Goal: Information Seeking & Learning: Understand process/instructions

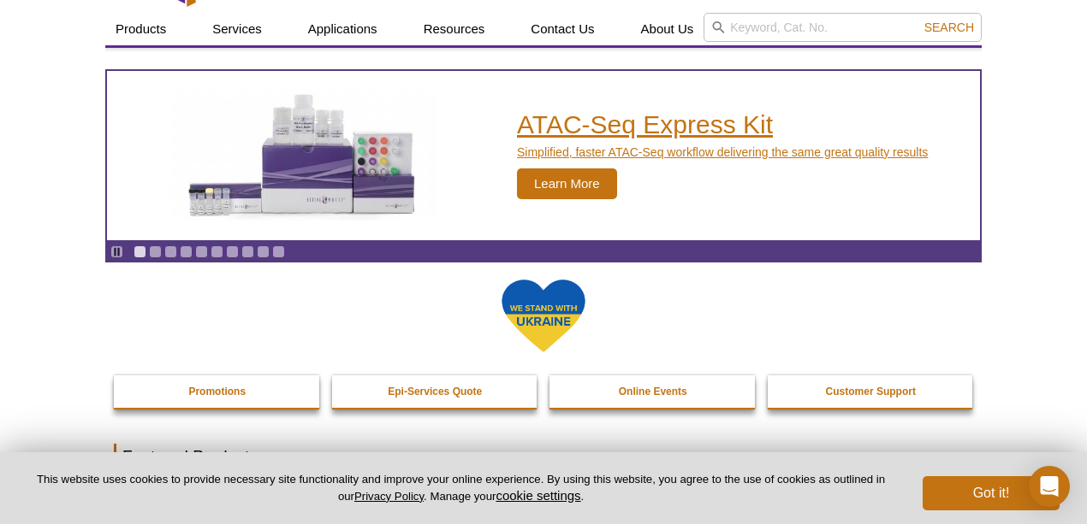
scroll to position [31, 0]
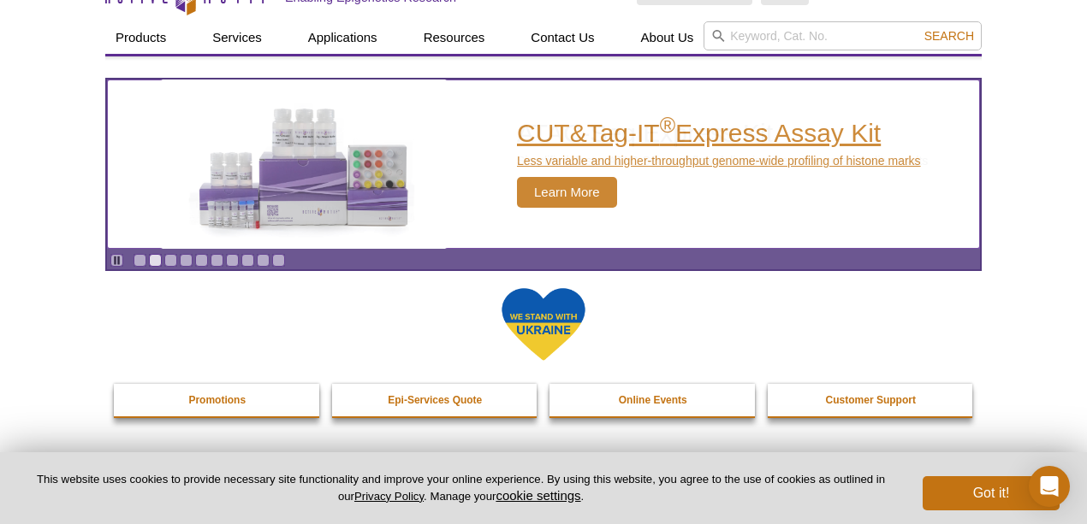
click at [560, 190] on span "Learn More" at bounding box center [567, 192] width 100 height 31
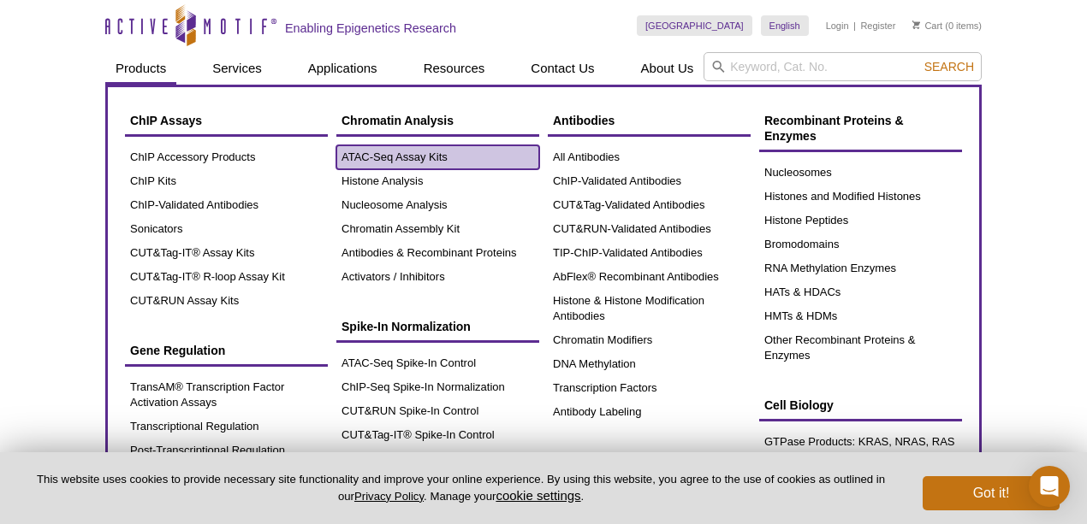
click at [387, 158] on link "ATAC-Seq Assay Kits" at bounding box center [437, 157] width 203 height 24
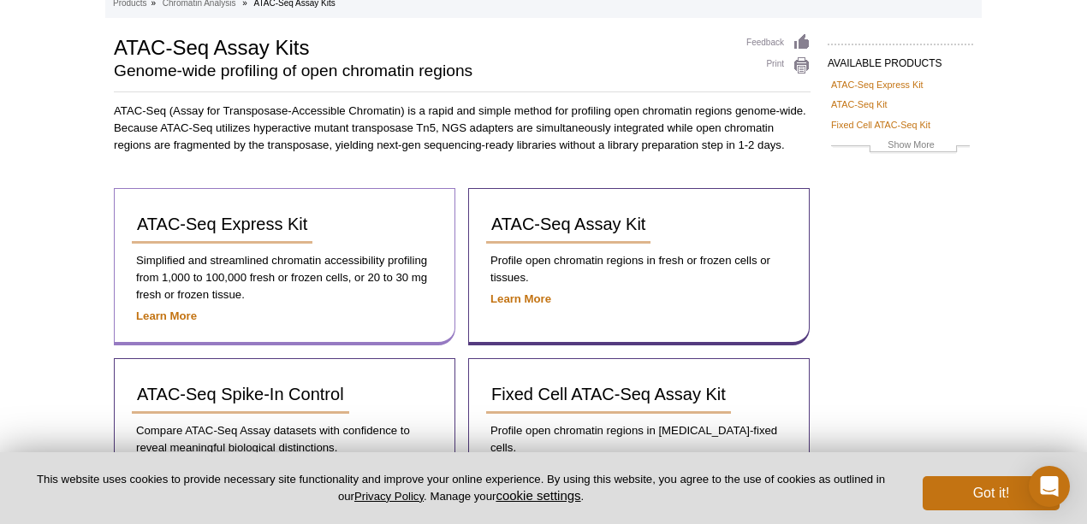
scroll to position [114, 0]
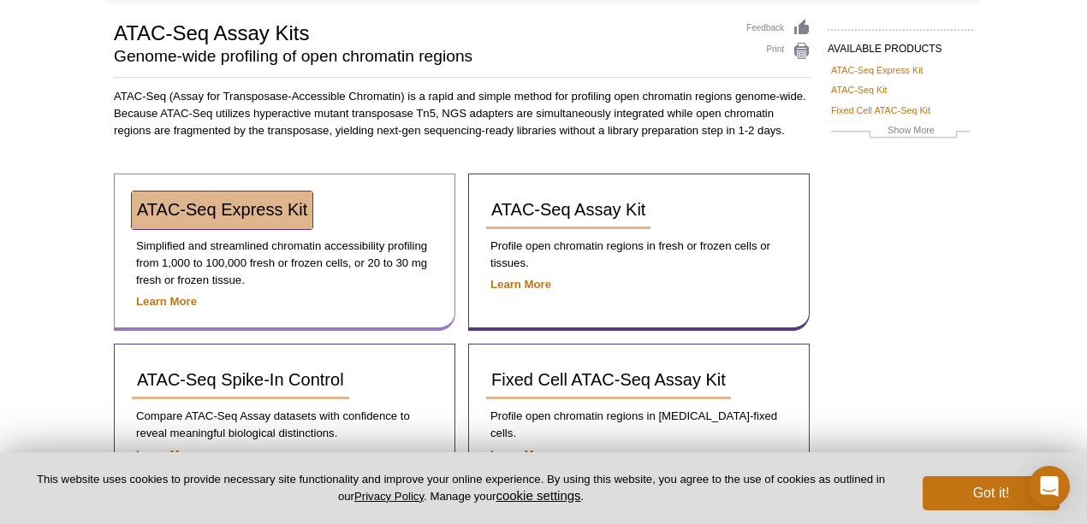
click at [198, 207] on span "ATAC-Seq Express Kit" at bounding box center [222, 209] width 170 height 19
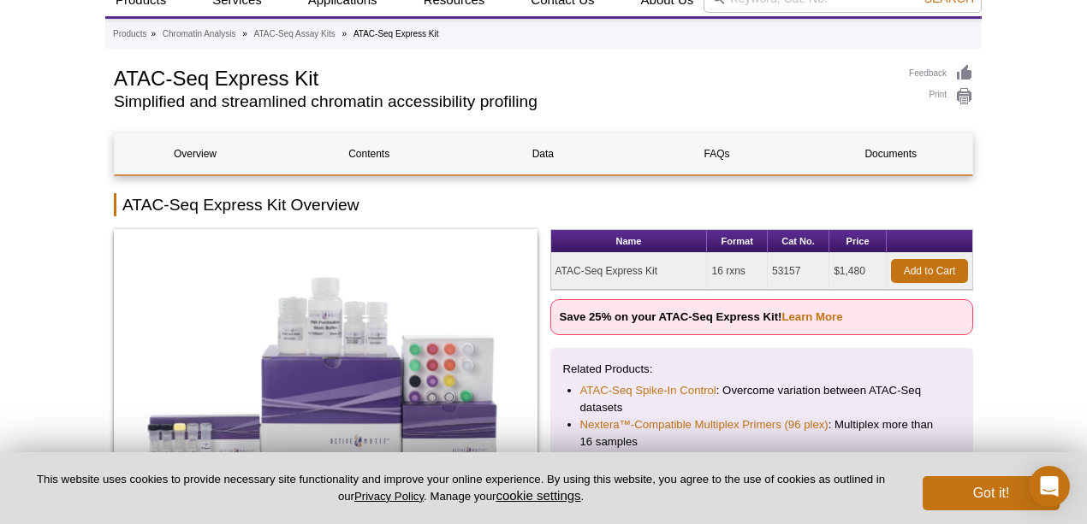
scroll to position [56, 0]
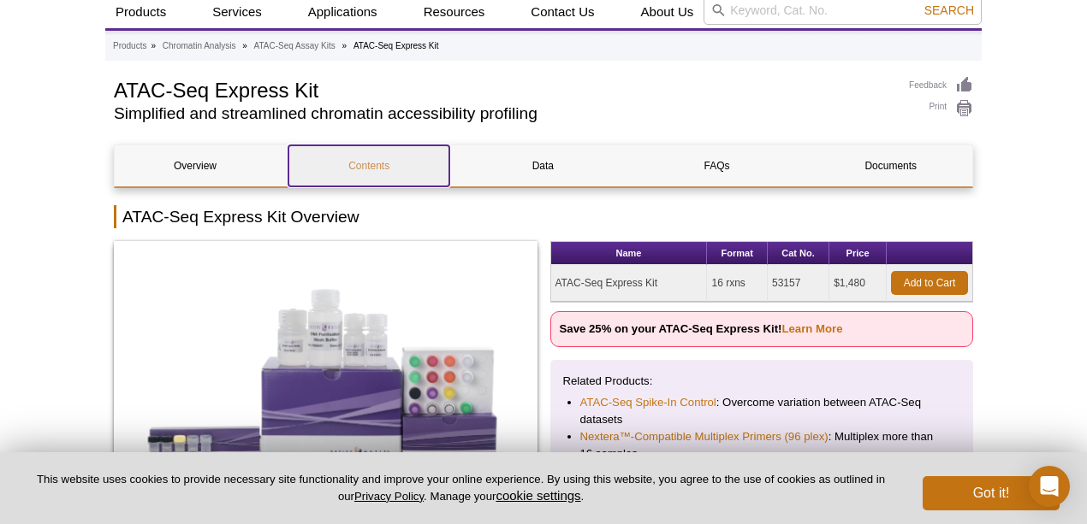
click at [354, 168] on link "Contents" at bounding box center [368, 165] width 161 height 41
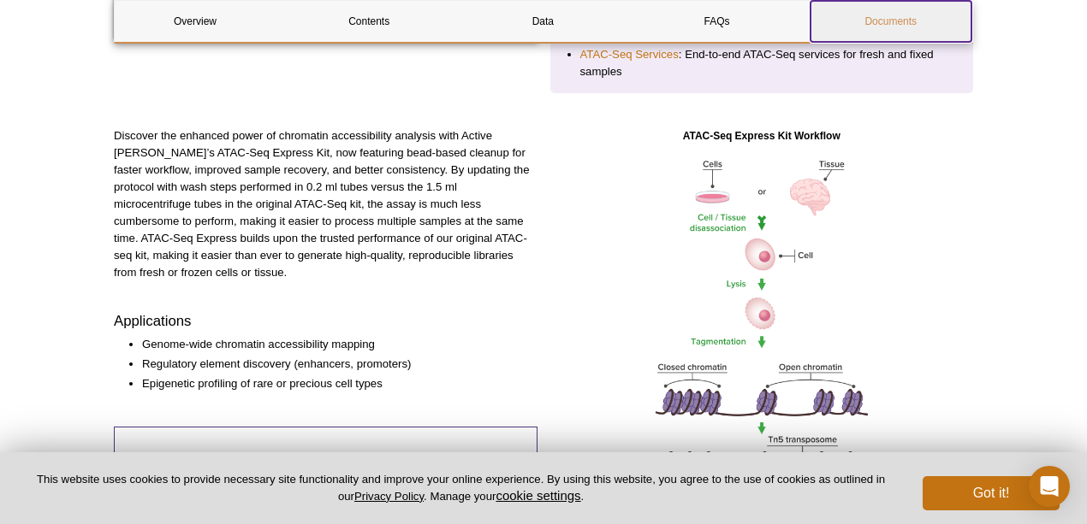
click at [905, 22] on link "Documents" at bounding box center [890, 21] width 161 height 41
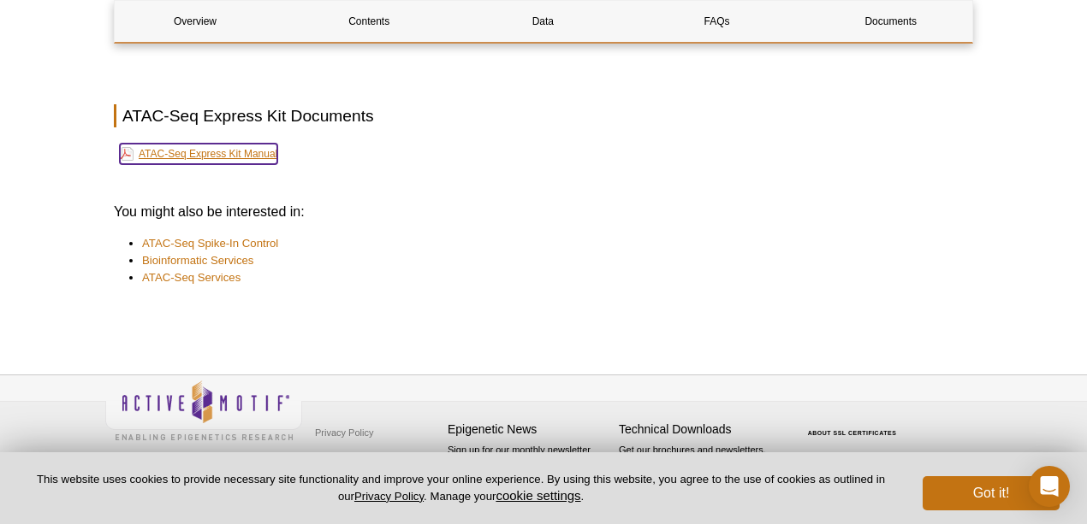
click at [202, 152] on link "ATAC-Seq Express Kit Manual" at bounding box center [198, 154] width 157 height 21
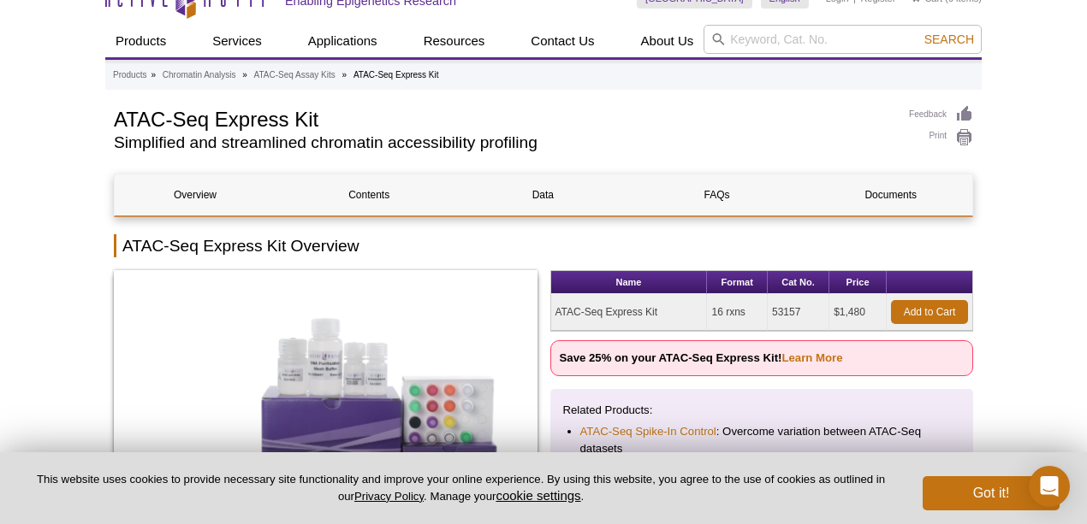
scroll to position [0, 0]
